Goal: Task Accomplishment & Management: Manage account settings

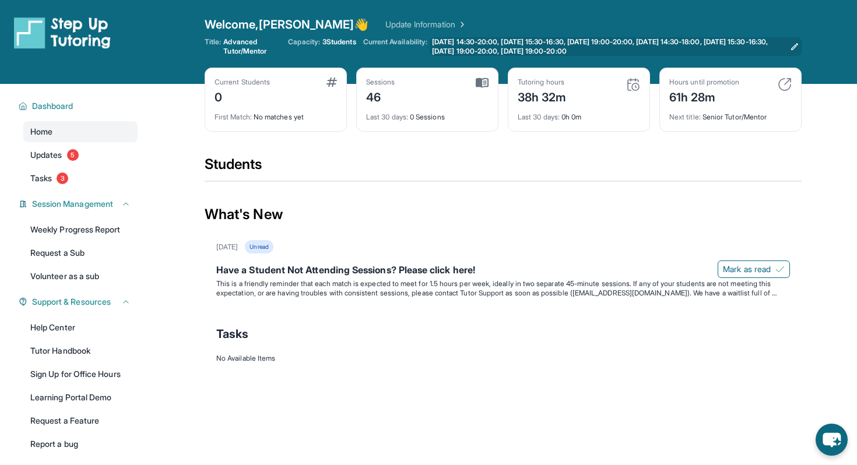
click at [503, 41] on span "[DATE] 14:30-20:00, [DATE] 15:30-16:30, [DATE] 19:00-20:00, [DATE] 14:30-18:00,…" at bounding box center [608, 46] width 353 height 19
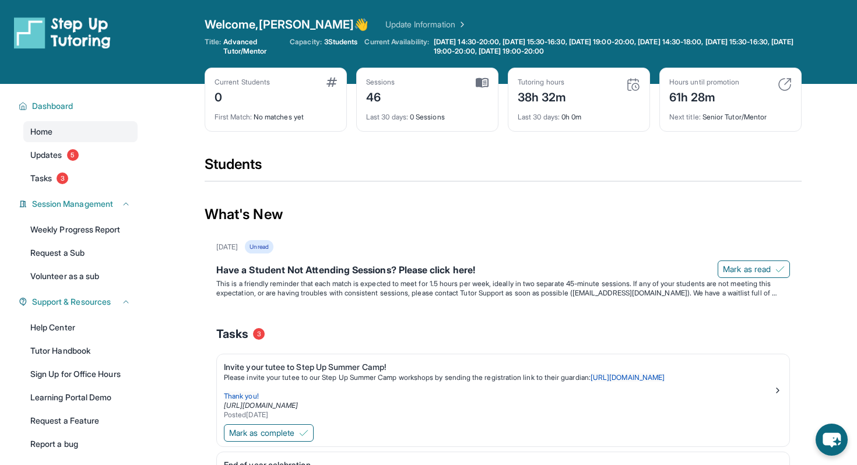
click at [336, 41] on span "3 Students" at bounding box center [341, 41] width 34 height 9
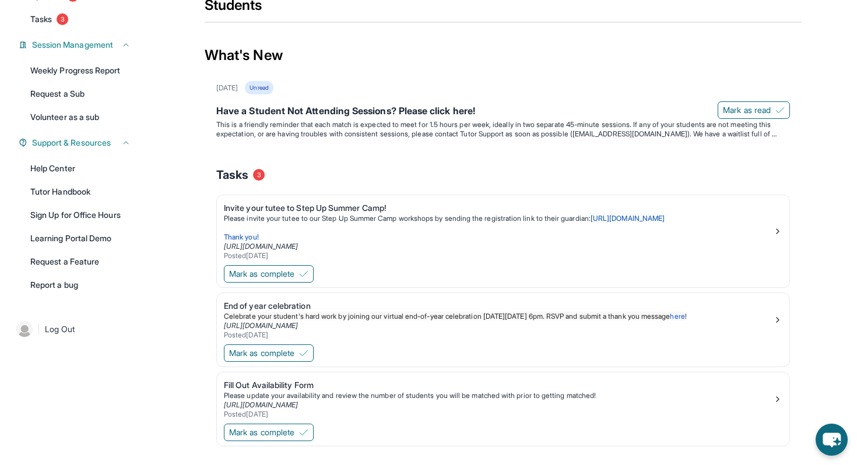
scroll to position [196, 0]
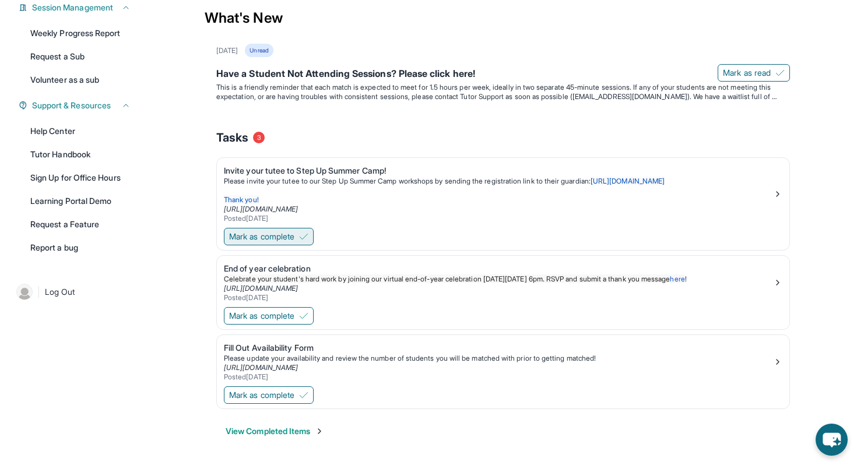
click at [278, 234] on span "Mark as complete" at bounding box center [261, 237] width 65 height 12
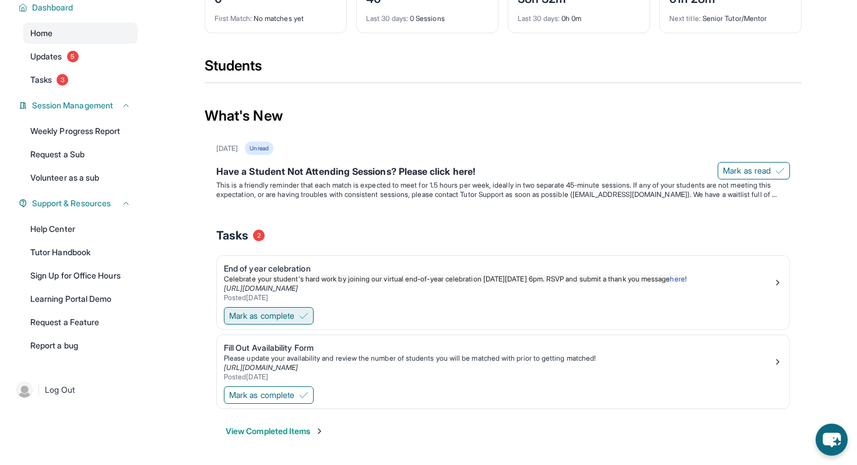
scroll to position [98, 0]
click at [266, 327] on div "Mark as complete" at bounding box center [503, 317] width 572 height 24
click at [266, 318] on span "Mark as complete" at bounding box center [261, 316] width 65 height 12
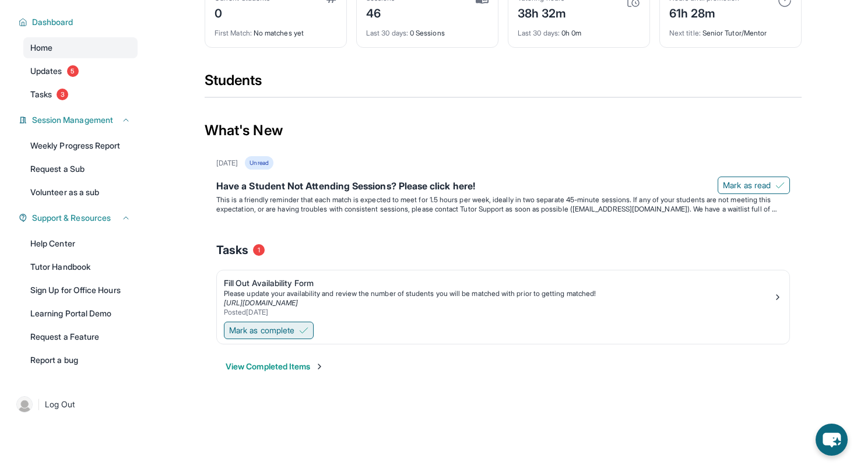
click at [266, 332] on span "Mark as complete" at bounding box center [261, 331] width 65 height 12
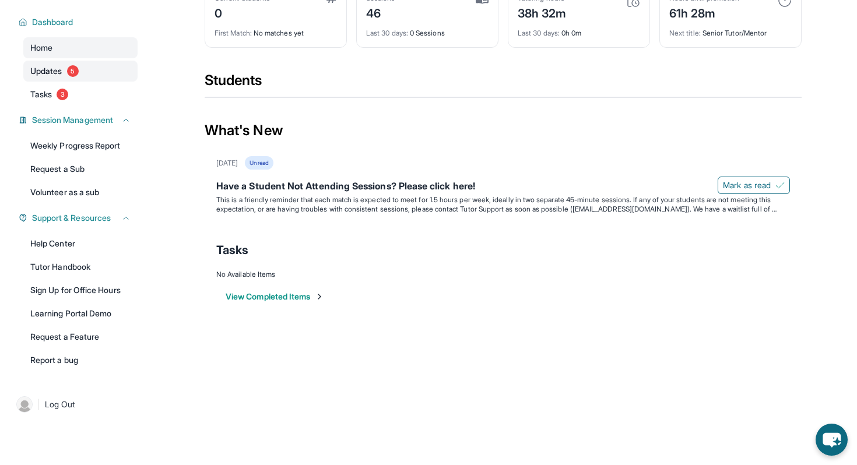
click at [84, 73] on link "Updates 5" at bounding box center [80, 71] width 114 height 21
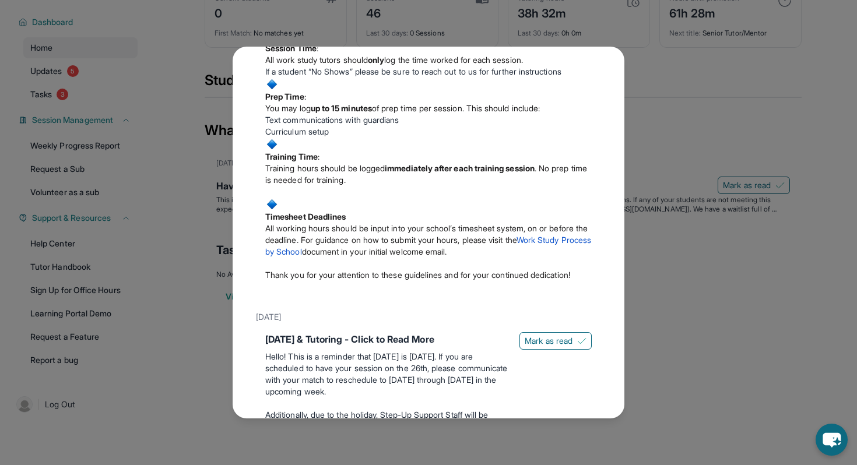
scroll to position [0, 0]
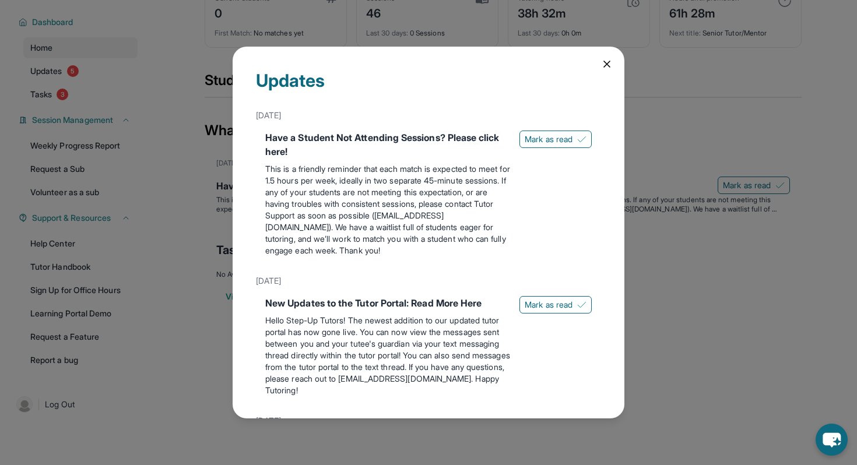
click at [605, 51] on div "Updates [DATE] Have a Student Not Attending Sessions? Please click here! This i…" at bounding box center [428, 233] width 392 height 372
click at [537, 303] on span "Mark as read" at bounding box center [548, 305] width 48 height 12
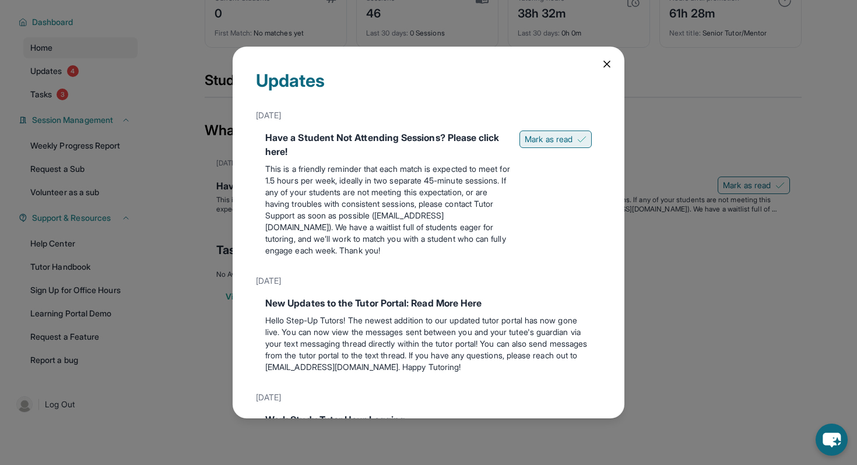
click at [549, 138] on span "Mark as read" at bounding box center [548, 139] width 48 height 12
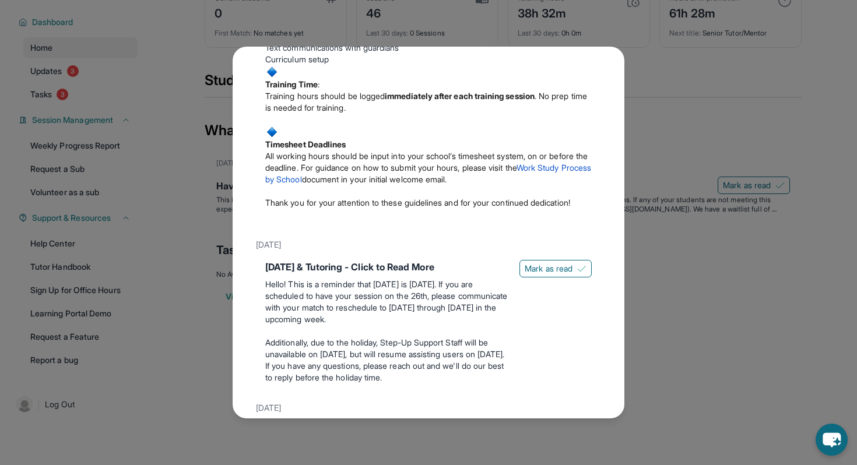
scroll to position [483, 0]
click at [556, 275] on span "Mark as read" at bounding box center [548, 269] width 48 height 12
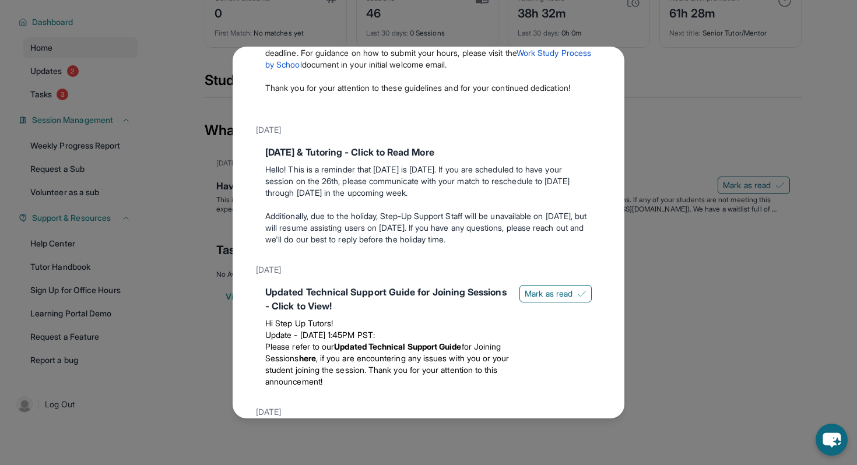
scroll to position [604, 0]
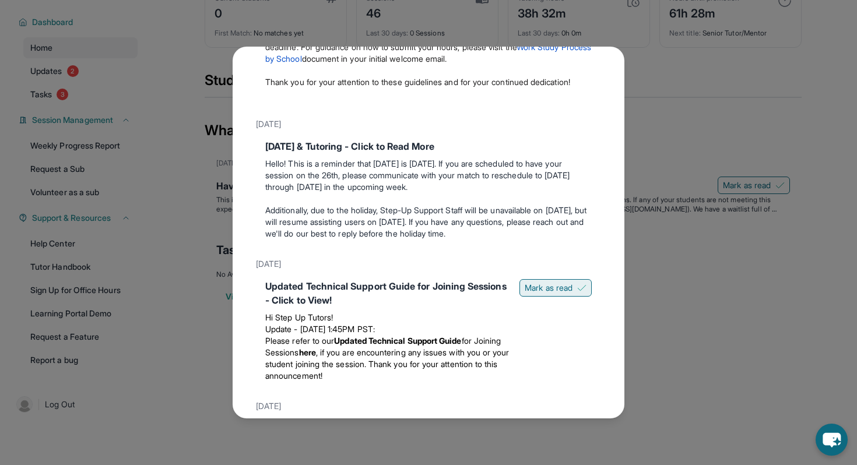
click at [554, 294] on span "Mark as read" at bounding box center [548, 288] width 48 height 12
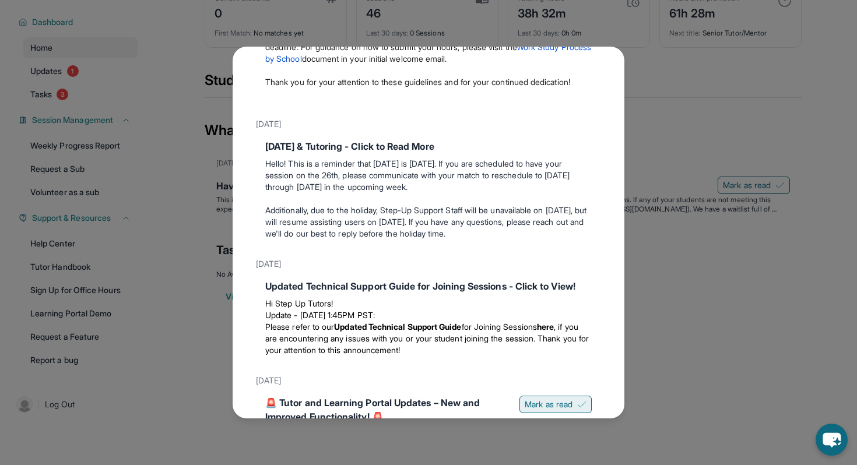
click at [565, 408] on button "Mark as read" at bounding box center [555, 404] width 72 height 17
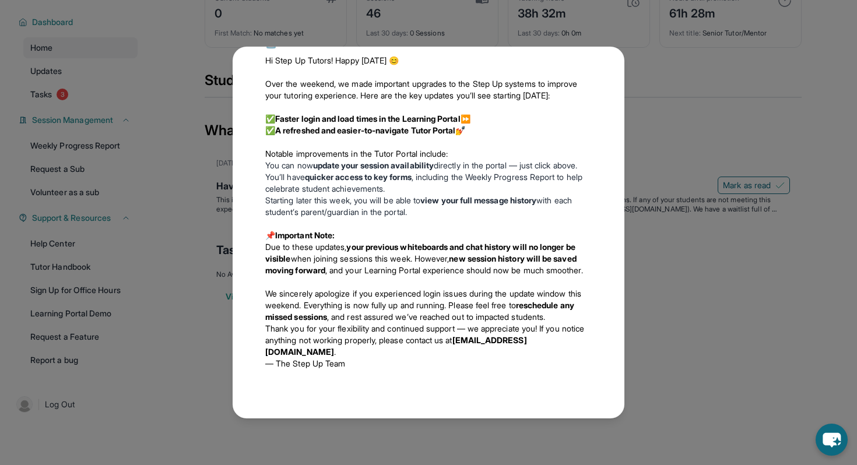
click at [241, 195] on div "Updates [DATE] Have a Student Not Attending Sessions? Please click here! This i…" at bounding box center [428, 233] width 392 height 372
click at [163, 146] on div "Updates [DATE] Have a Student Not Attending Sessions? Please click here! This i…" at bounding box center [428, 232] width 857 height 465
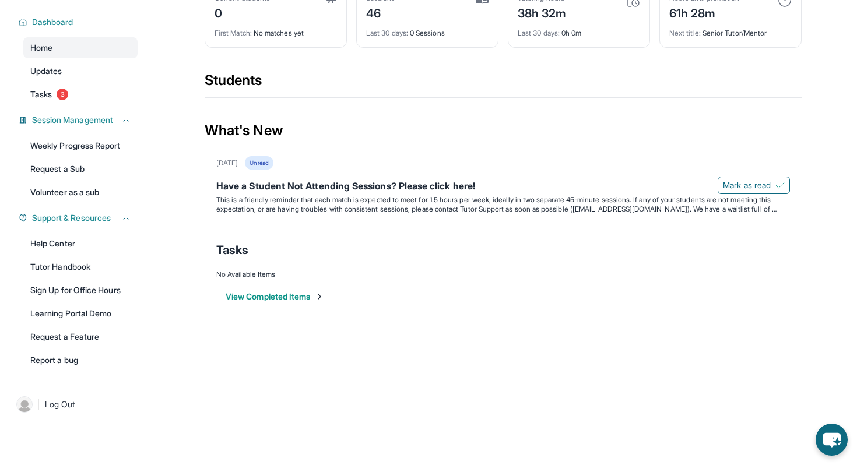
click at [80, 107] on div "Dashboard Home Updates Tasks 3 Session Management Weekly Progress Report Reques…" at bounding box center [74, 190] width 149 height 380
click at [79, 103] on link "Tasks 3" at bounding box center [80, 94] width 114 height 21
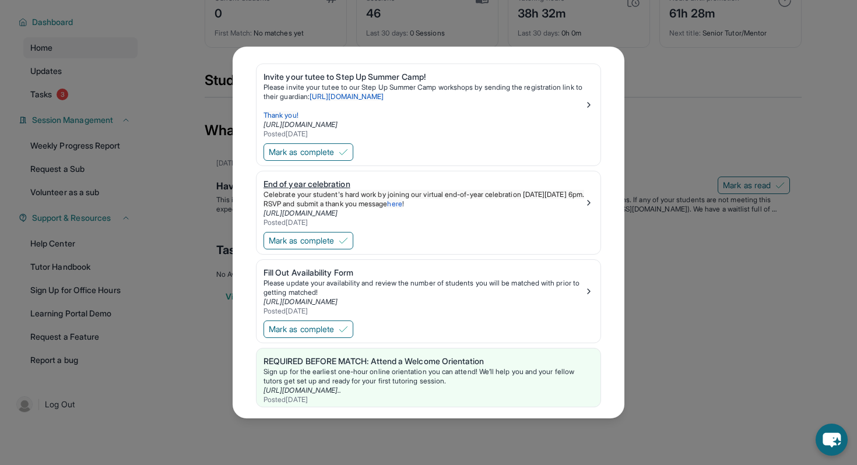
scroll to position [58, 0]
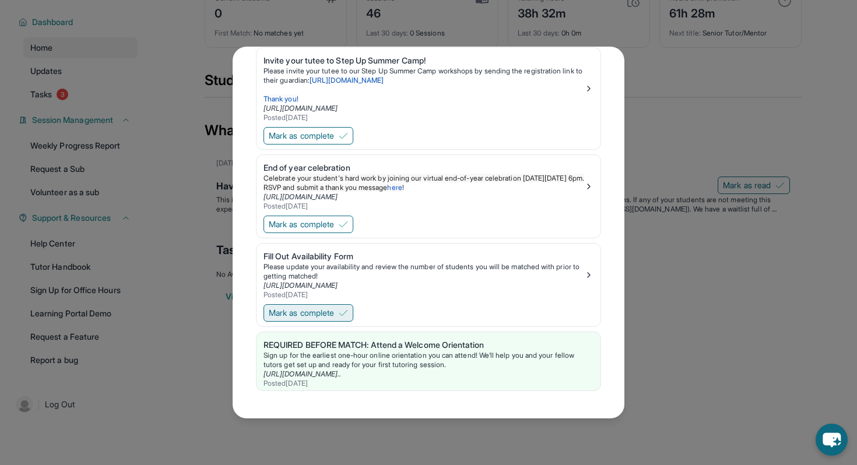
click at [324, 312] on span "Mark as complete" at bounding box center [301, 313] width 65 height 12
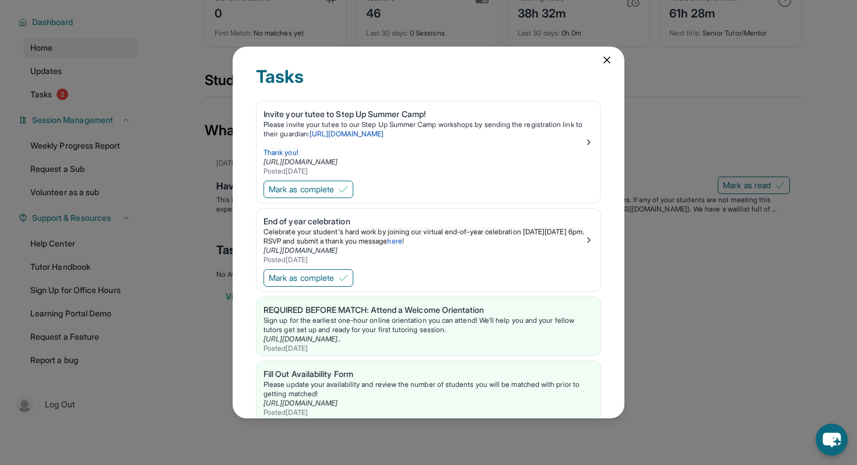
scroll to position [0, 0]
